Goal: Check status: Check status

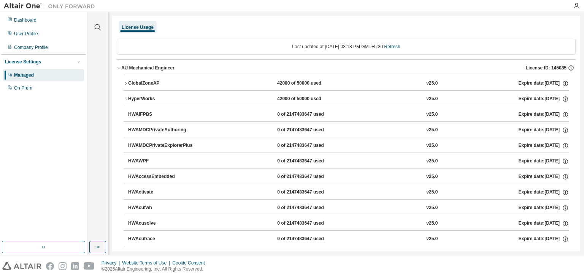
click at [128, 82] on icon "button" at bounding box center [125, 83] width 5 height 5
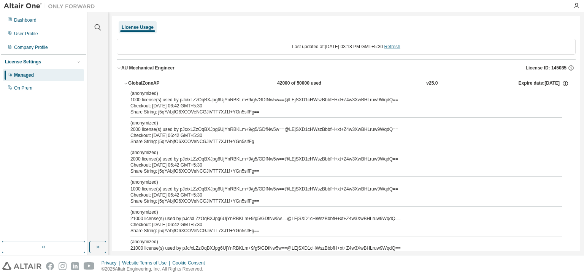
click at [394, 45] on link "Refresh" at bounding box center [392, 46] width 16 height 5
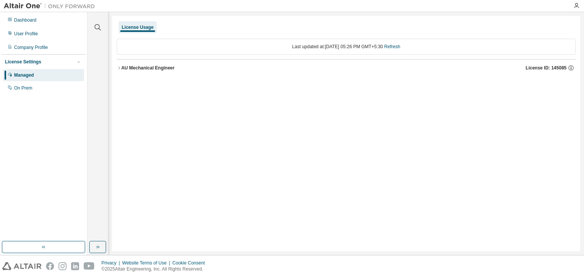
click at [119, 68] on icon "button" at bounding box center [119, 68] width 5 height 5
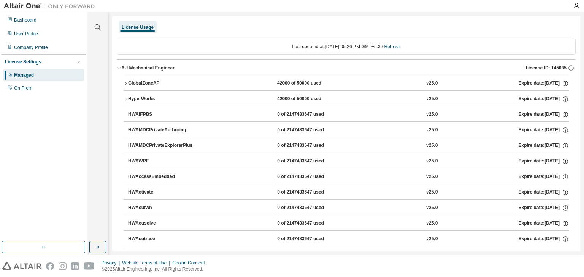
click at [124, 85] on icon "button" at bounding box center [125, 83] width 5 height 5
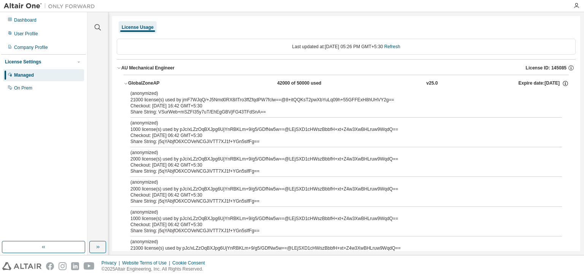
scroll to position [38, 0]
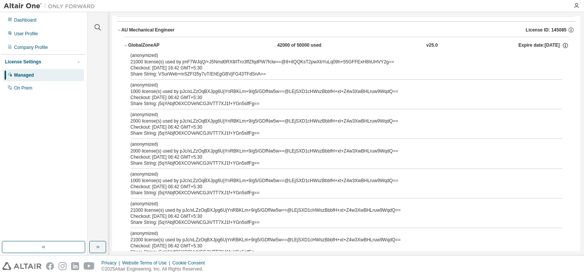
click at [154, 87] on p "(anonymized)" at bounding box center [336, 85] width 413 height 6
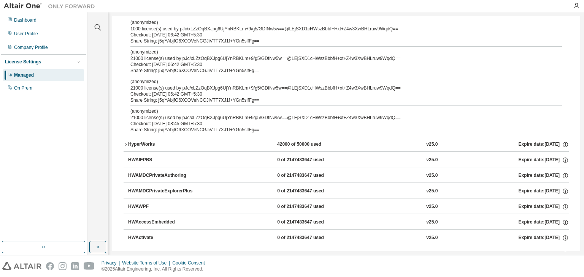
scroll to position [0, 0]
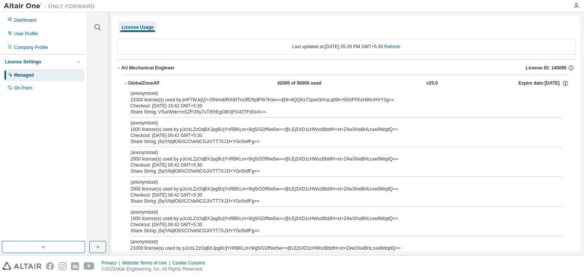
click at [280, 131] on div "(anonymized) 1000 license(s) used by pJc/xLZzOqBXJpg6UjYnRBKLm+9/g5/GDfNw5w==@L…" at bounding box center [336, 126] width 413 height 13
click at [400, 48] on link "Refresh" at bounding box center [392, 46] width 16 height 5
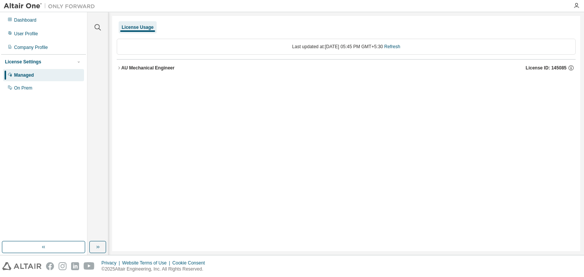
click at [119, 67] on icon "button" at bounding box center [119, 68] width 5 height 5
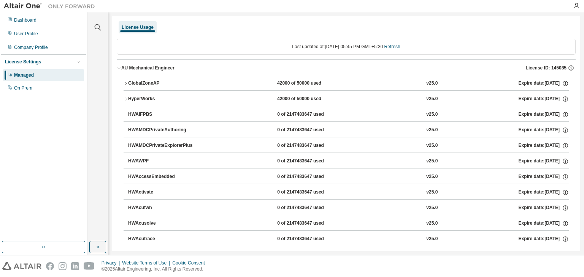
click at [125, 82] on icon "button" at bounding box center [125, 83] width 5 height 5
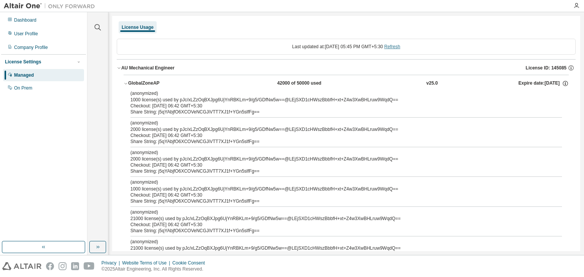
click at [397, 47] on link "Refresh" at bounding box center [392, 46] width 16 height 5
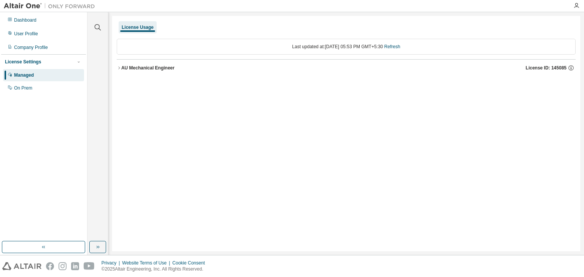
click at [121, 68] on icon "button" at bounding box center [119, 68] width 5 height 5
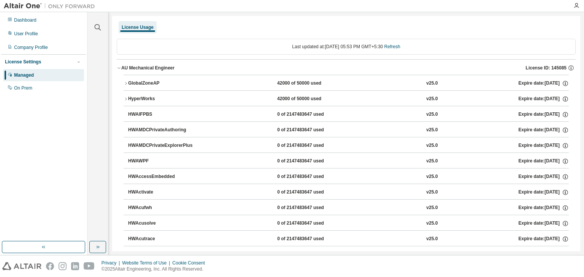
click at [124, 81] on icon "button" at bounding box center [125, 83] width 5 height 5
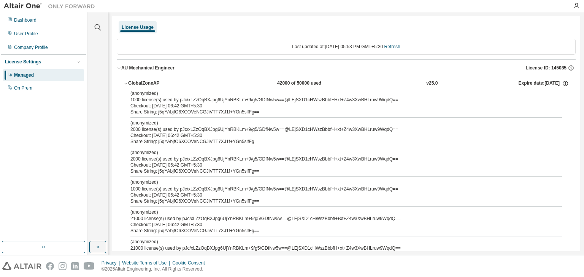
drag, startPoint x: 129, startPoint y: 92, endPoint x: 251, endPoint y: 222, distance: 178.0
click at [251, 222] on div "(anonymized) 1000 license(s) used by pJc/xLZzOqBXJpg6UjYnRBKLm+9/g5/GDfNw5w==@L…" at bounding box center [345, 208] width 445 height 236
click at [251, 223] on div "Checkout: [DATE] 06:42 GMT+5:30" at bounding box center [336, 225] width 413 height 6
click at [250, 225] on div "Checkout: [DATE] 06:42 GMT+5:30" at bounding box center [336, 225] width 413 height 6
